Goal: Task Accomplishment & Management: Manage account settings

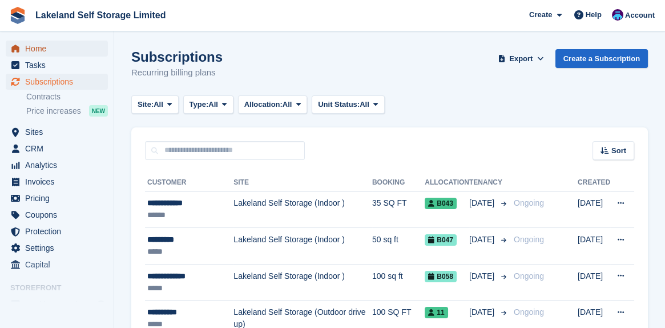
click at [40, 50] on span "Home" at bounding box center [59, 49] width 68 height 16
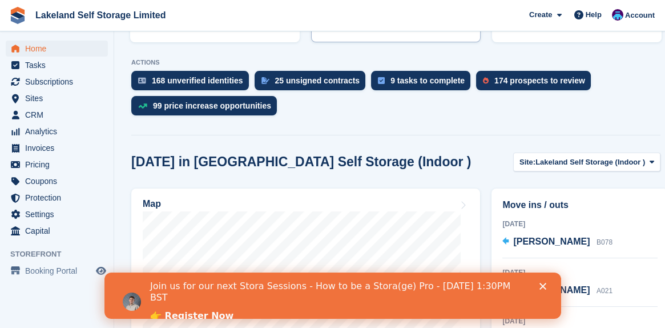
scroll to position [285, 0]
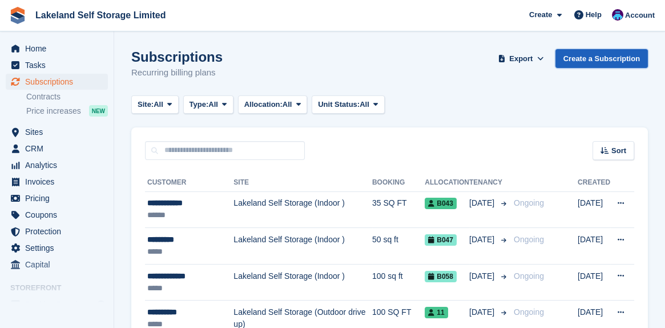
click at [588, 62] on link "Create a Subscription" at bounding box center [601, 58] width 92 height 19
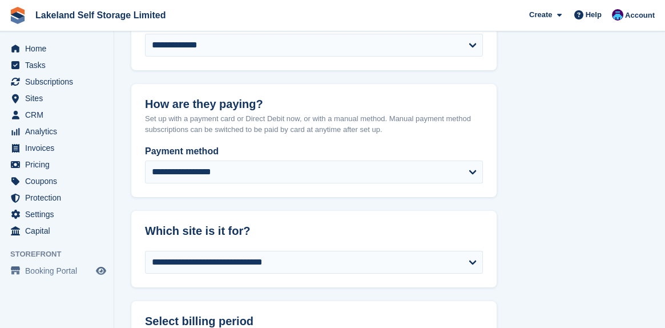
scroll to position [228, 0]
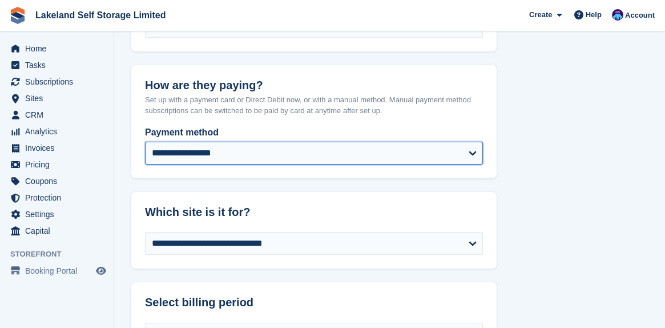
click at [473, 154] on select "**********" at bounding box center [314, 153] width 338 height 23
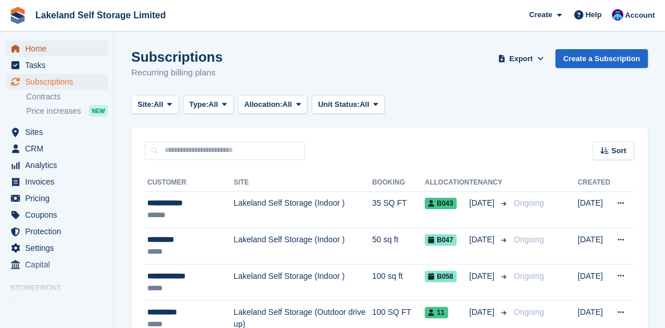
click at [50, 46] on span "Home" at bounding box center [59, 49] width 68 height 16
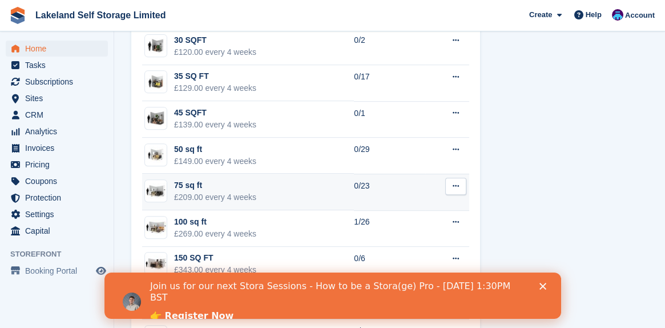
scroll to position [913, 0]
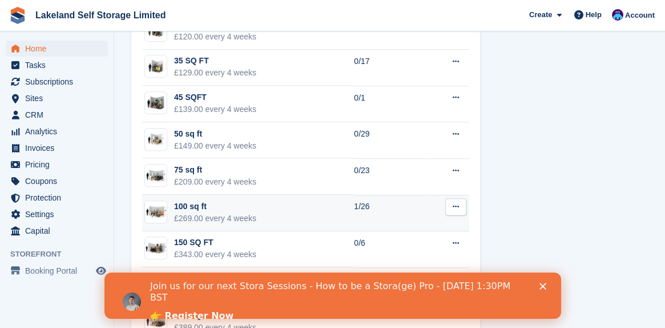
click at [205, 208] on div "100 sq ft" at bounding box center [215, 206] width 82 height 12
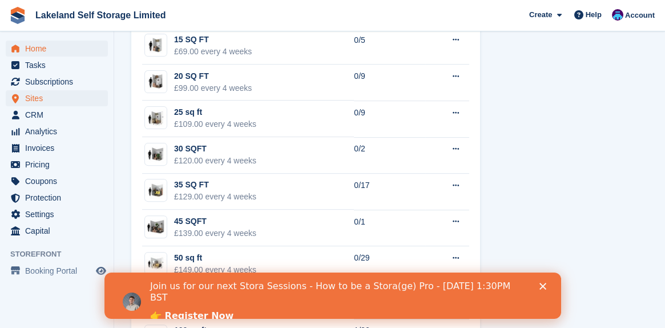
scroll to position [773, 0]
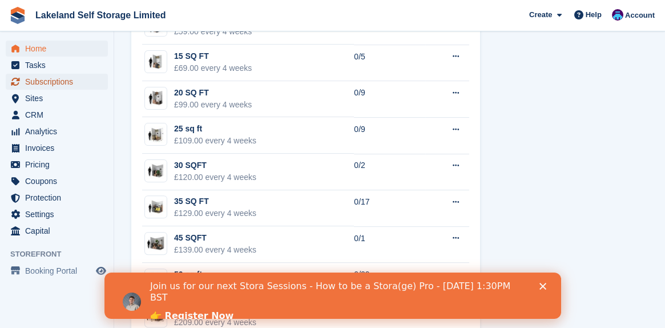
click at [70, 86] on span "Subscriptions" at bounding box center [59, 82] width 68 height 16
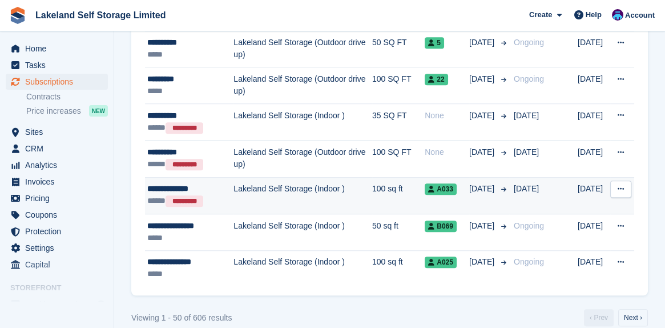
scroll to position [1730, 0]
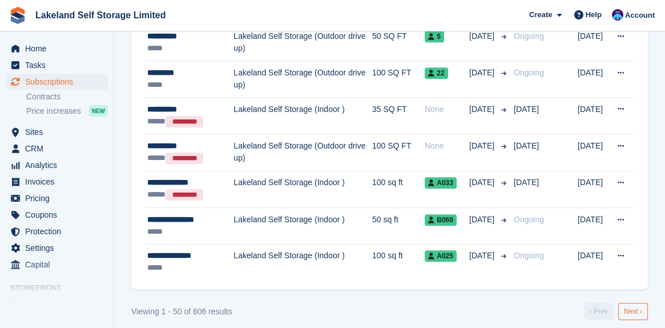
click at [631, 302] on link "Next ›" at bounding box center [633, 310] width 30 height 17
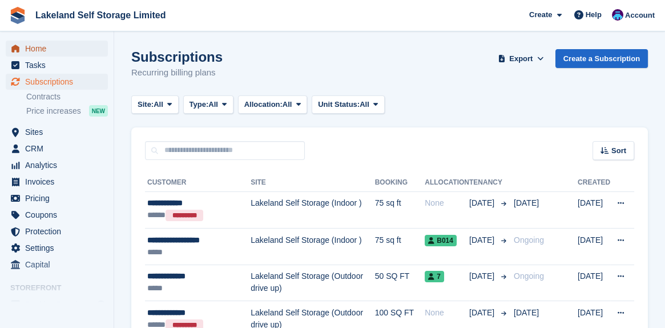
click at [21, 49] on span "menu" at bounding box center [16, 49] width 14 height 14
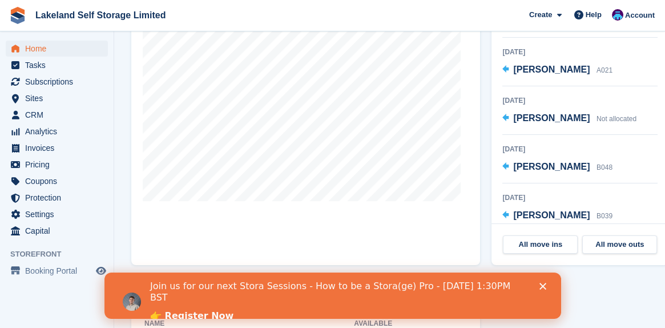
scroll to position [457, 0]
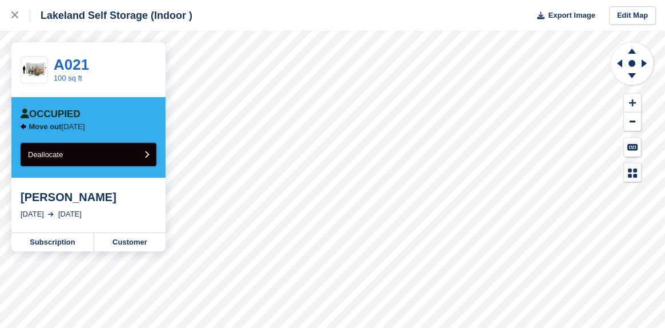
click at [43, 156] on span "Deallocate" at bounding box center [45, 154] width 35 height 9
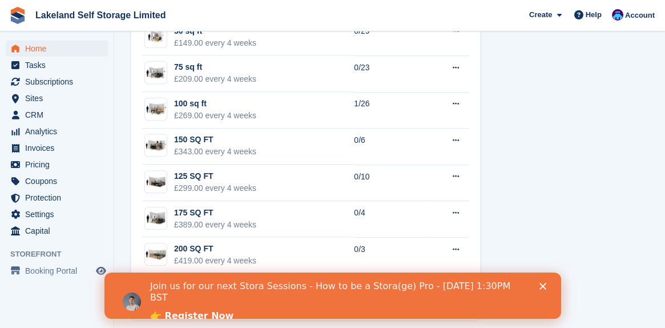
scroll to position [1020, 0]
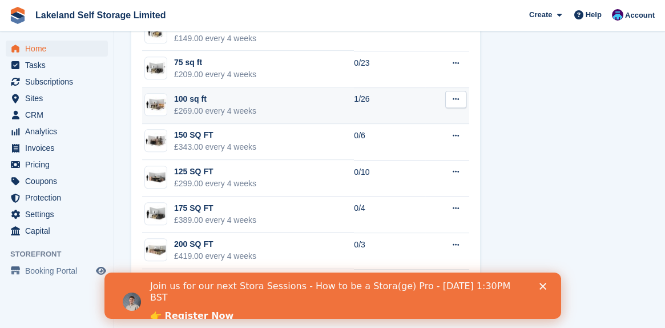
click at [253, 106] on td "100 sq ft £269.00 every 4 weeks" at bounding box center [248, 105] width 212 height 37
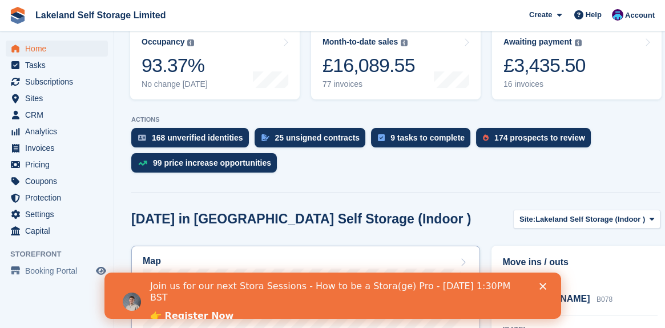
scroll to position [164, 0]
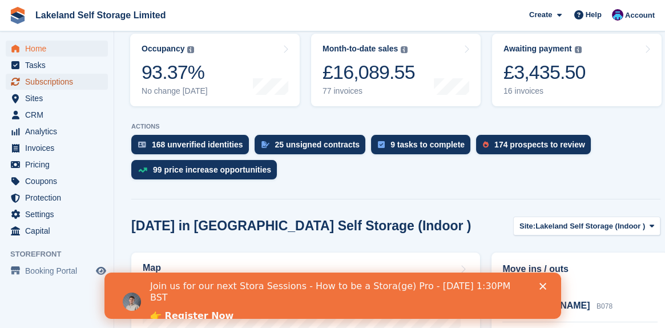
click at [42, 81] on span "Subscriptions" at bounding box center [59, 82] width 68 height 16
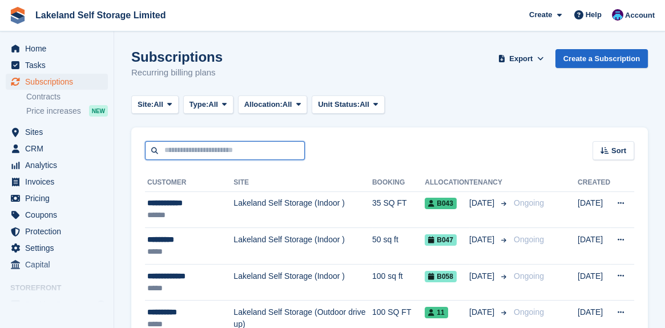
click at [192, 141] on input "text" at bounding box center [225, 150] width 160 height 19
type input "****"
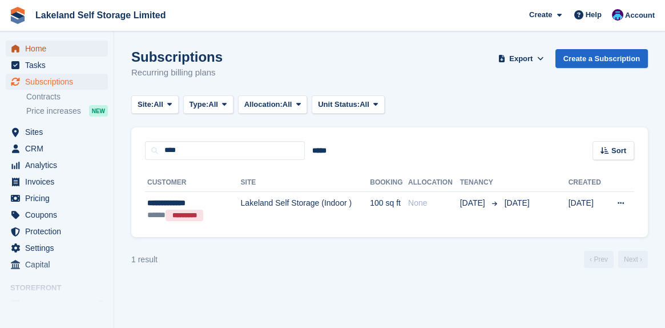
click at [54, 50] on span "Home" at bounding box center [59, 49] width 68 height 16
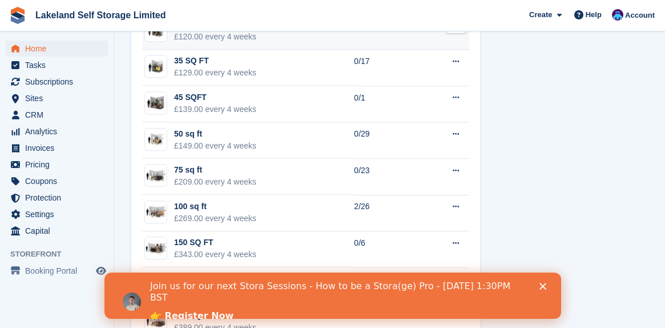
scroll to position [970, 0]
